Goal: Task Accomplishment & Management: Manage account settings

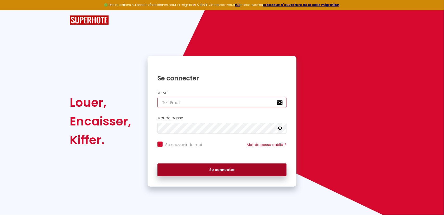
type input "[EMAIL_ADDRESS][DOMAIN_NAME]"
click at [223, 171] on button "Se connecter" at bounding box center [222, 170] width 129 height 13
checkbox input "true"
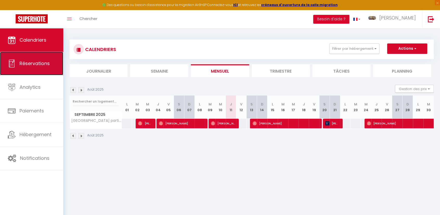
click at [26, 63] on span "Réservations" at bounding box center [35, 63] width 30 height 7
select select "not_cancelled"
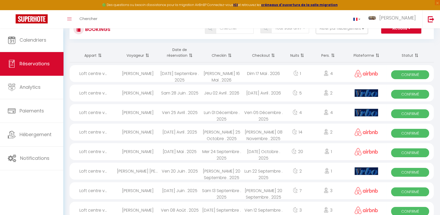
scroll to position [19, 0]
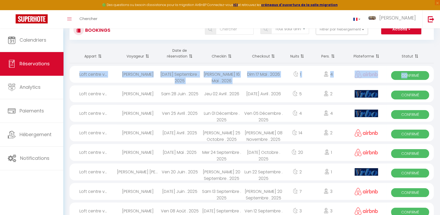
drag, startPoint x: 74, startPoint y: 74, endPoint x: 405, endPoint y: 75, distance: 331.3
click at [406, 74] on tr "Loft centre v... [PERSON_NAME] [DATE] Septembre . 2025 [PERSON_NAME] 16 Mai . 2…" at bounding box center [252, 75] width 364 height 20
select select "OK"
select select "0"
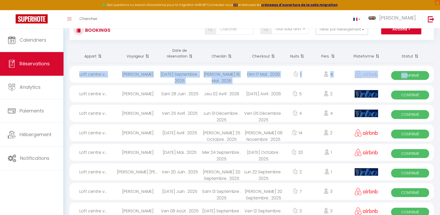
select select "0"
select select "1"
select select
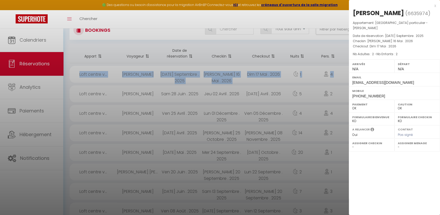
copy tr "Loft centre v... [PERSON_NAME] [DATE] Septembre . 2025 [PERSON_NAME] 16 Mai . 2…"
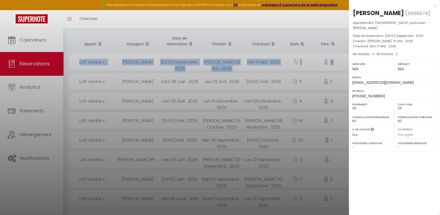
scroll to position [0, 0]
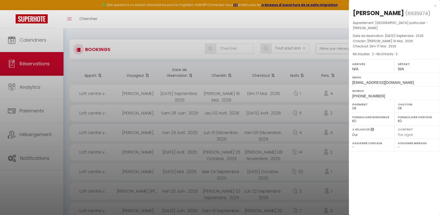
click at [222, 75] on div at bounding box center [220, 107] width 440 height 215
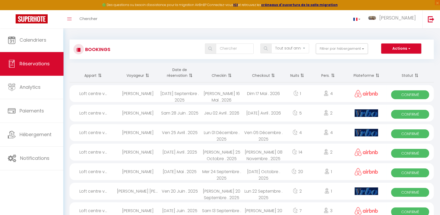
click at [407, 94] on span "Confirmé" at bounding box center [410, 94] width 38 height 9
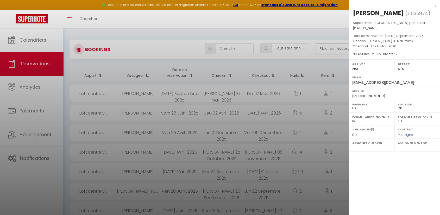
drag, startPoint x: 352, startPoint y: 12, endPoint x: 427, endPoint y: 146, distance: 154.1
click at [427, 100] on div "[PERSON_NAME] ( 6635974 ) Appartement : Loft centre ville hotel particulier - […" at bounding box center [394, 54] width 91 height 91
copy div "[PERSON_NAME] ( 6635974 ) Appartement : Loft centre ville hotel particulier - […"
click at [148, 92] on div at bounding box center [220, 107] width 440 height 215
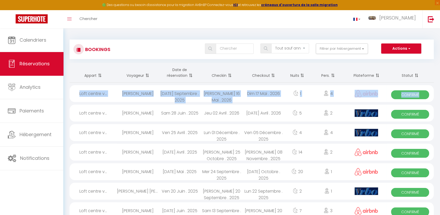
drag, startPoint x: 74, startPoint y: 92, endPoint x: 422, endPoint y: 94, distance: 348.5
click at [423, 94] on tr "Loft centre v... [PERSON_NAME] [DATE] Septembre . 2025 [PERSON_NAME] 16 Mai . 2…" at bounding box center [252, 94] width 364 height 20
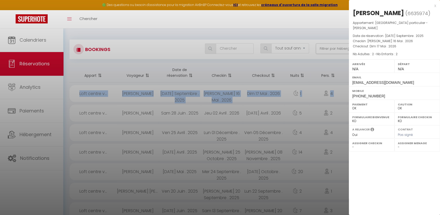
copy tr "Loft centre v... [PERSON_NAME] [DATE] Septembre . 2025 [PERSON_NAME] 16 Mai . 2…"
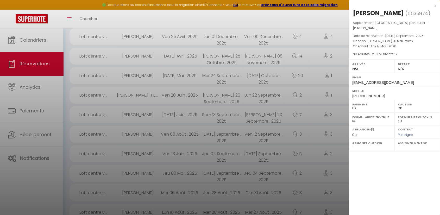
scroll to position [96, 0]
